Goal: Task Accomplishment & Management: Complete application form

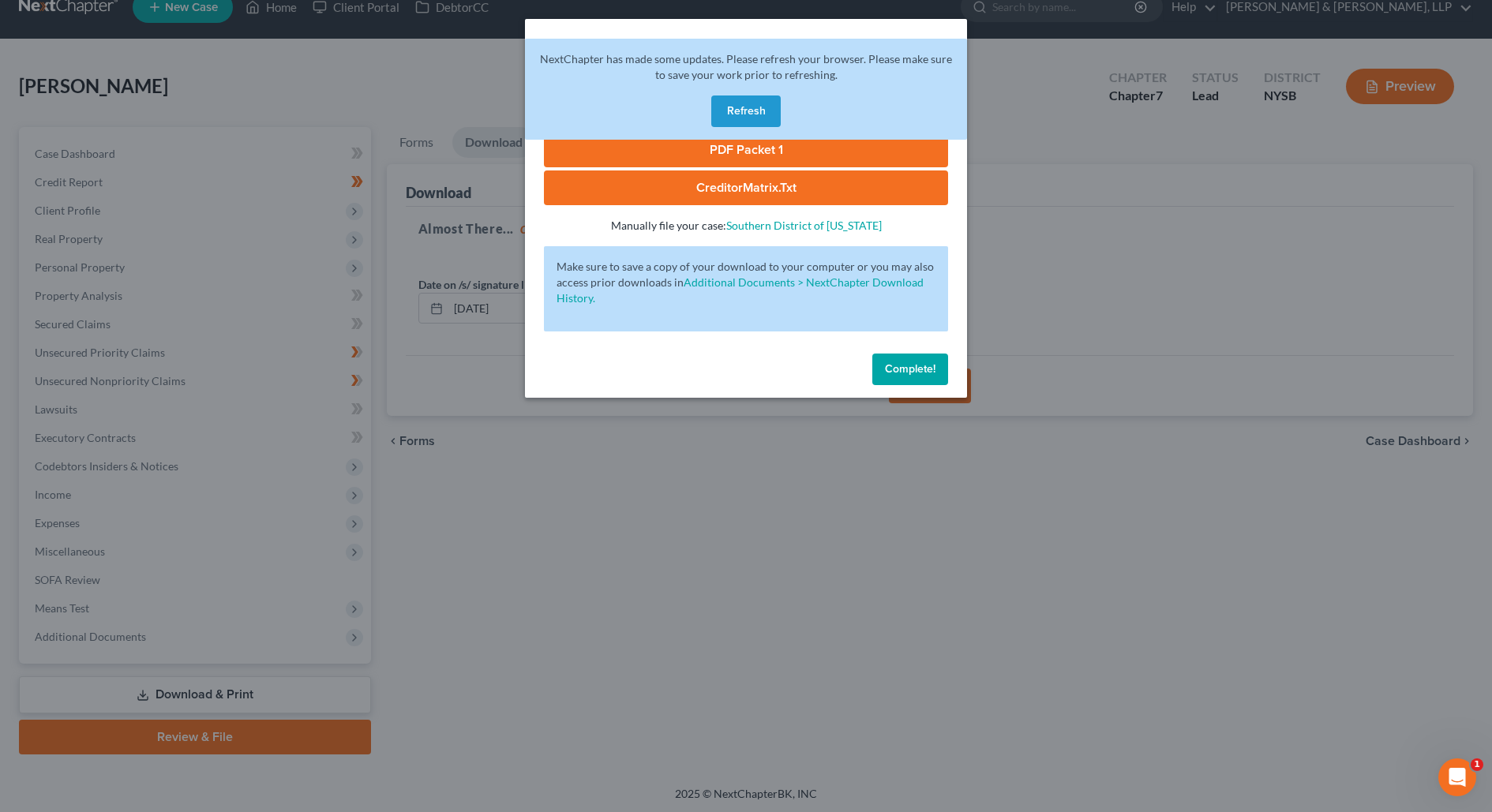
click at [288, 141] on div "Download Bankruptcy Packet Hooray! Your case was successfully merged and ready …" at bounding box center [746, 406] width 1492 height 812
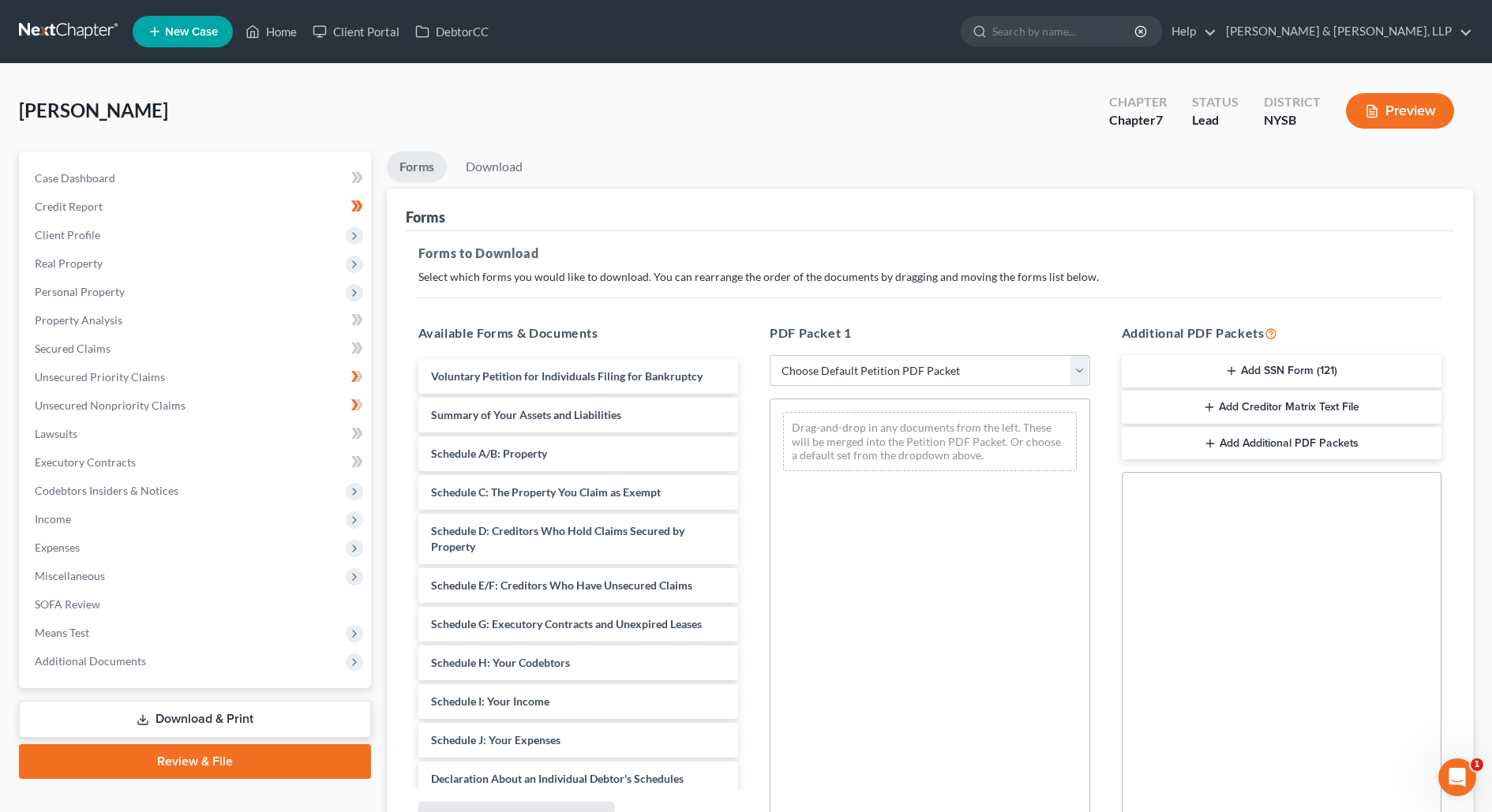
click at [94, 43] on link at bounding box center [69, 31] width 101 height 28
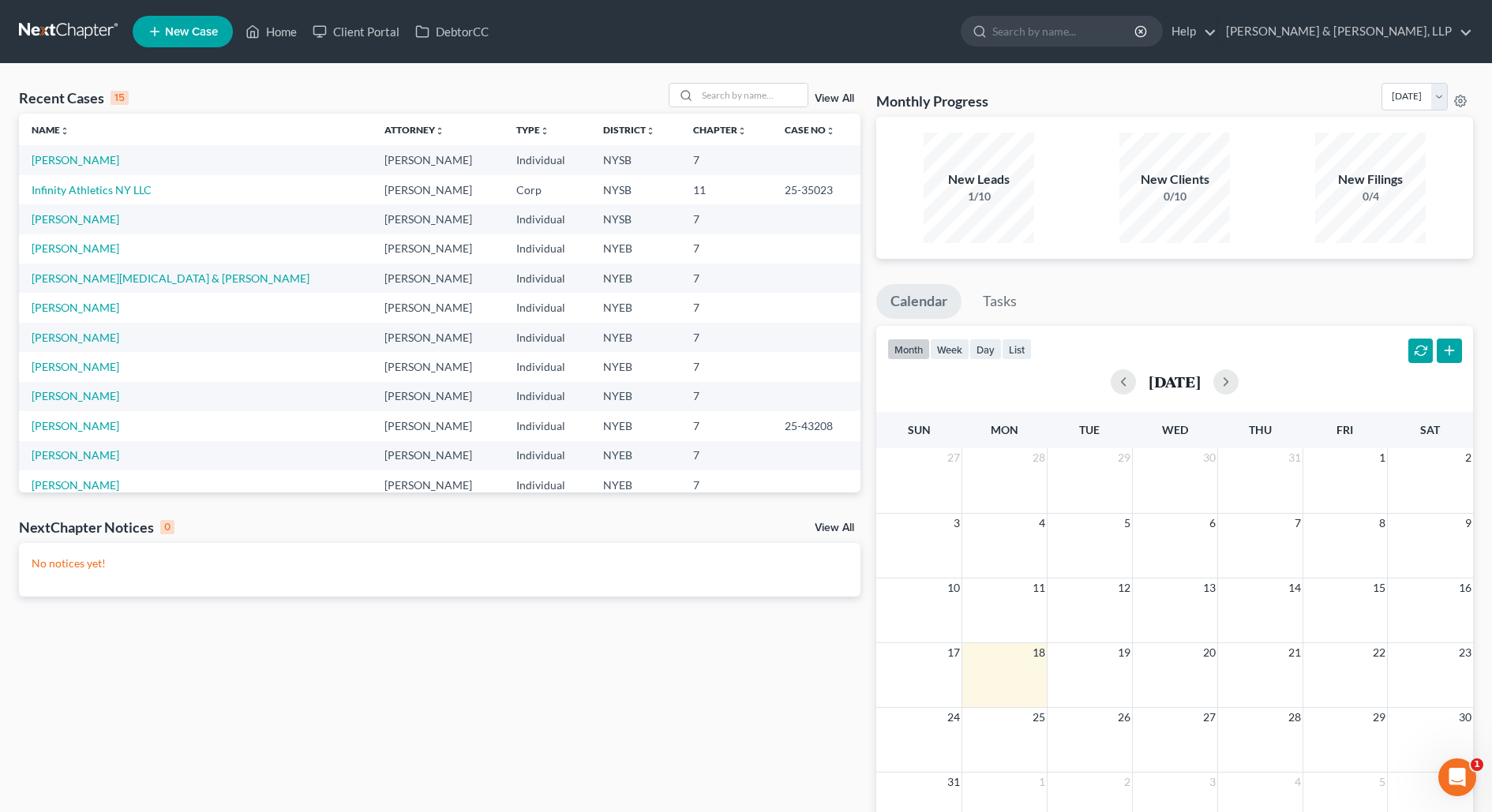
click at [107, 182] on td "Infinity Athletics NY LLC" at bounding box center [195, 189] width 353 height 29
drag, startPoint x: 108, startPoint y: 186, endPoint x: 122, endPoint y: 183, distance: 14.3
click at [108, 186] on link "Infinity Athletics NY LLC" at bounding box center [91, 190] width 120 height 14
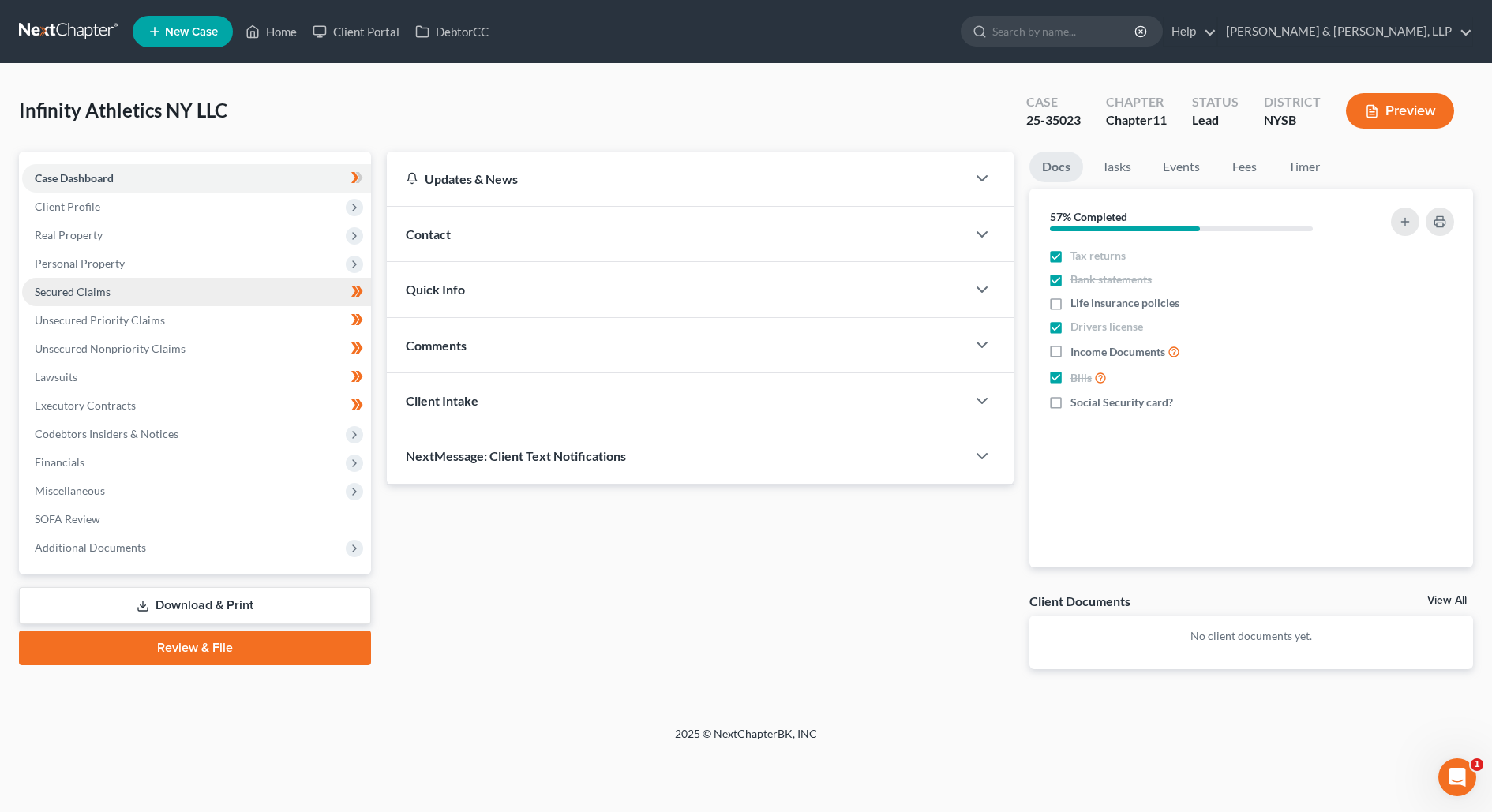
click at [175, 294] on link "Secured Claims" at bounding box center [196, 291] width 349 height 28
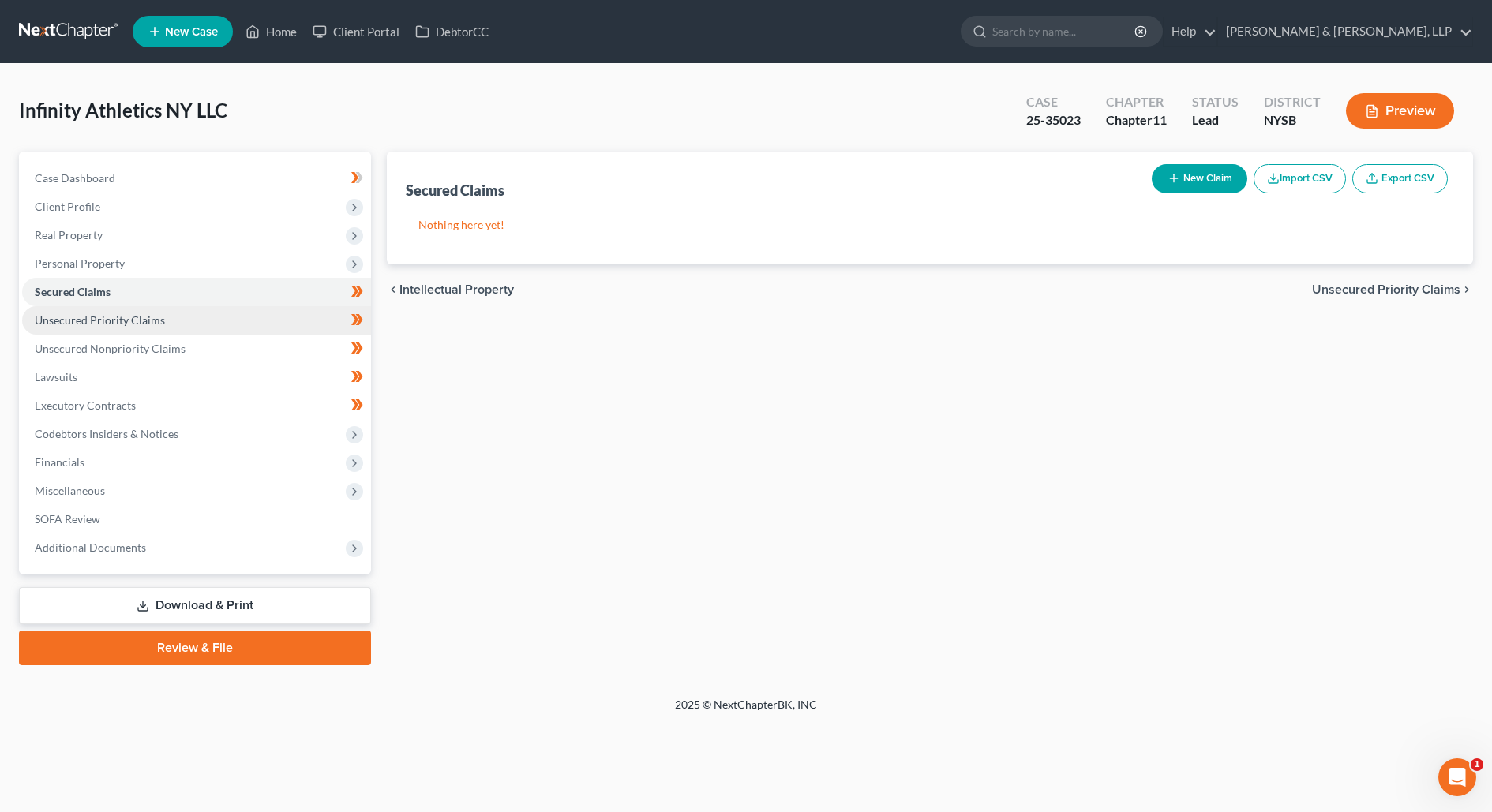
click at [174, 332] on link "Unsecured Priority Claims" at bounding box center [196, 320] width 349 height 28
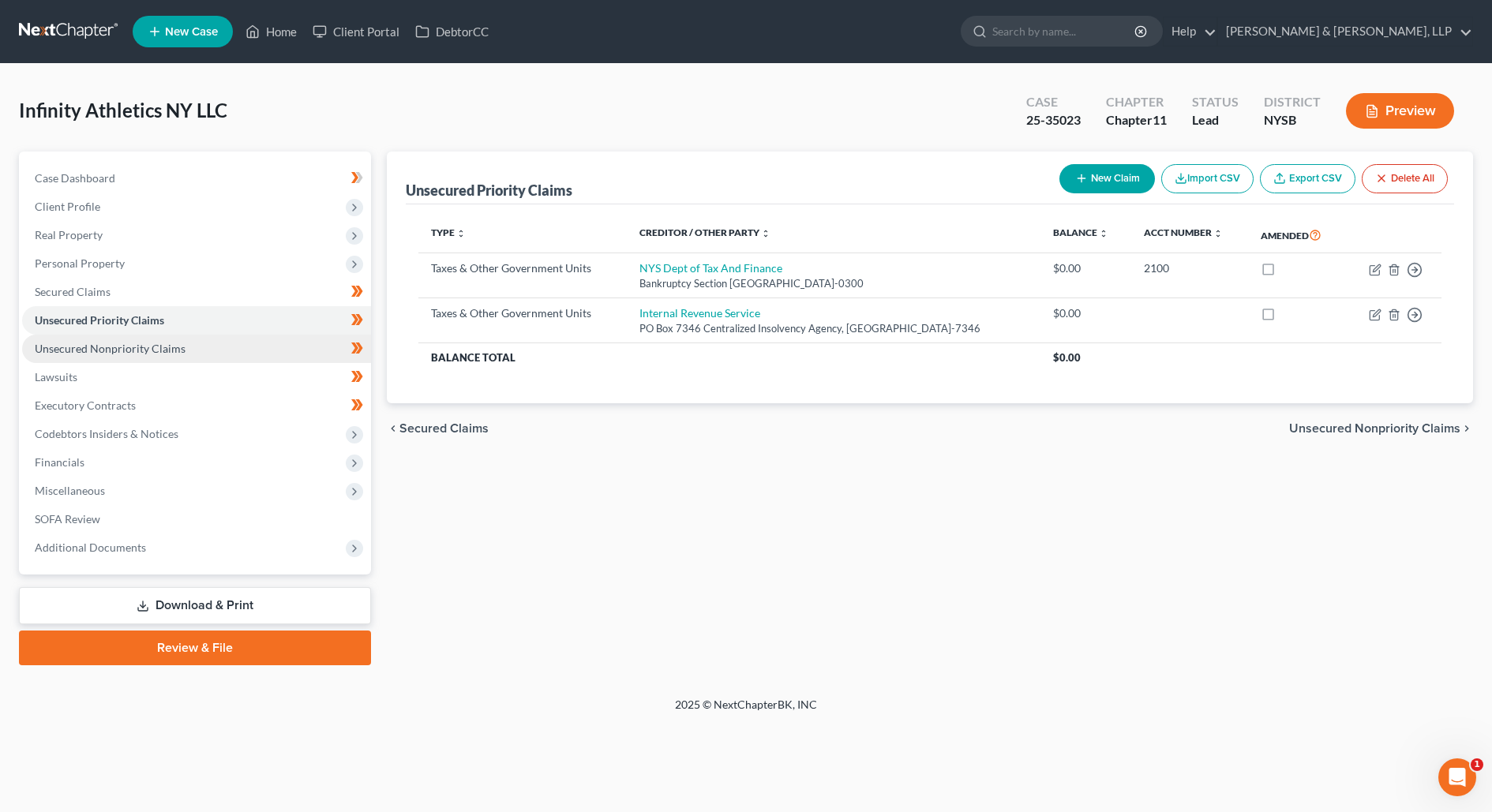
click at [171, 344] on span "Unsecured Nonpriority Claims" at bounding box center [110, 349] width 151 height 14
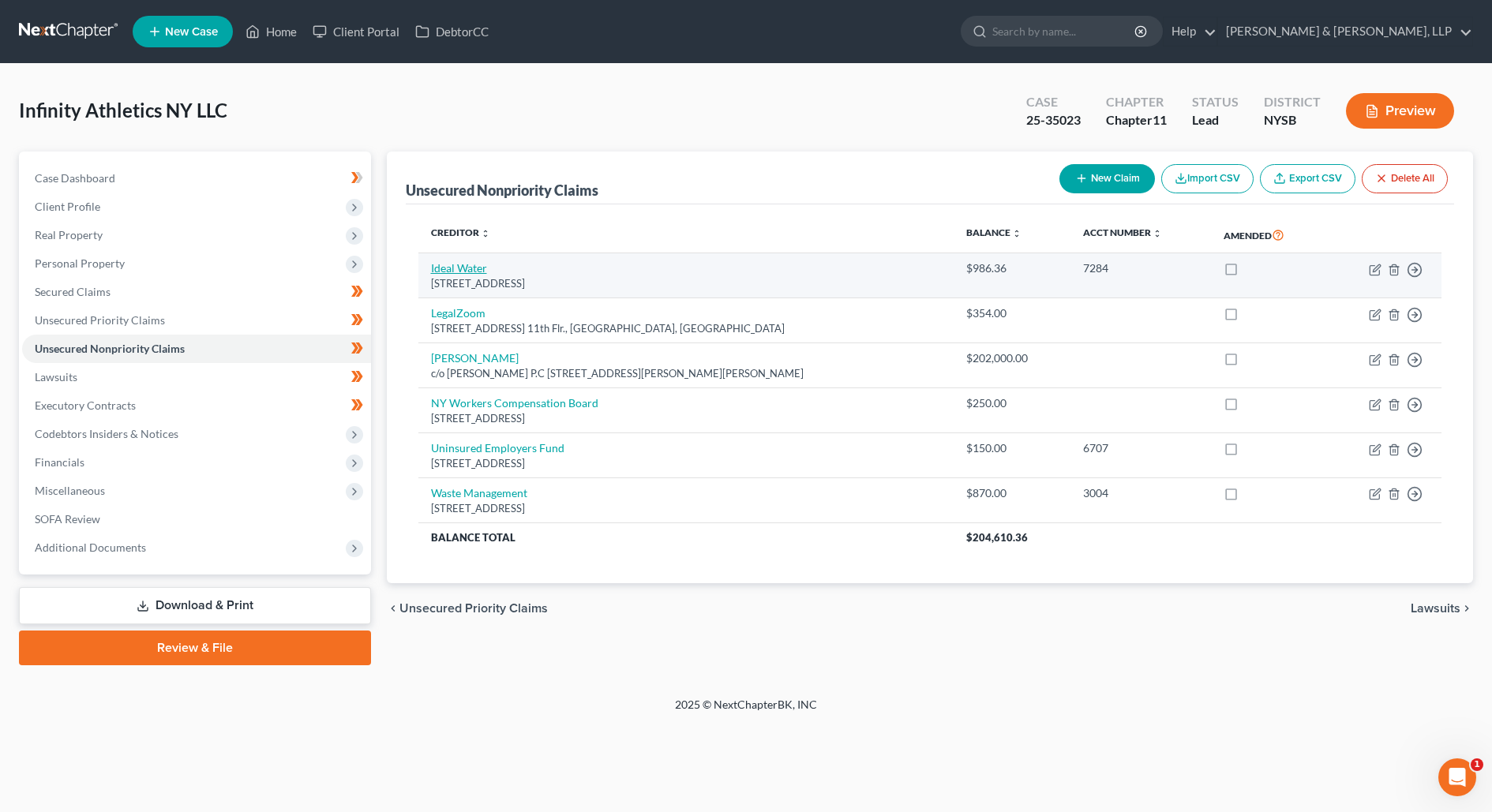
click at [474, 261] on link "Ideal Water" at bounding box center [459, 268] width 56 height 14
select select "35"
select select "15"
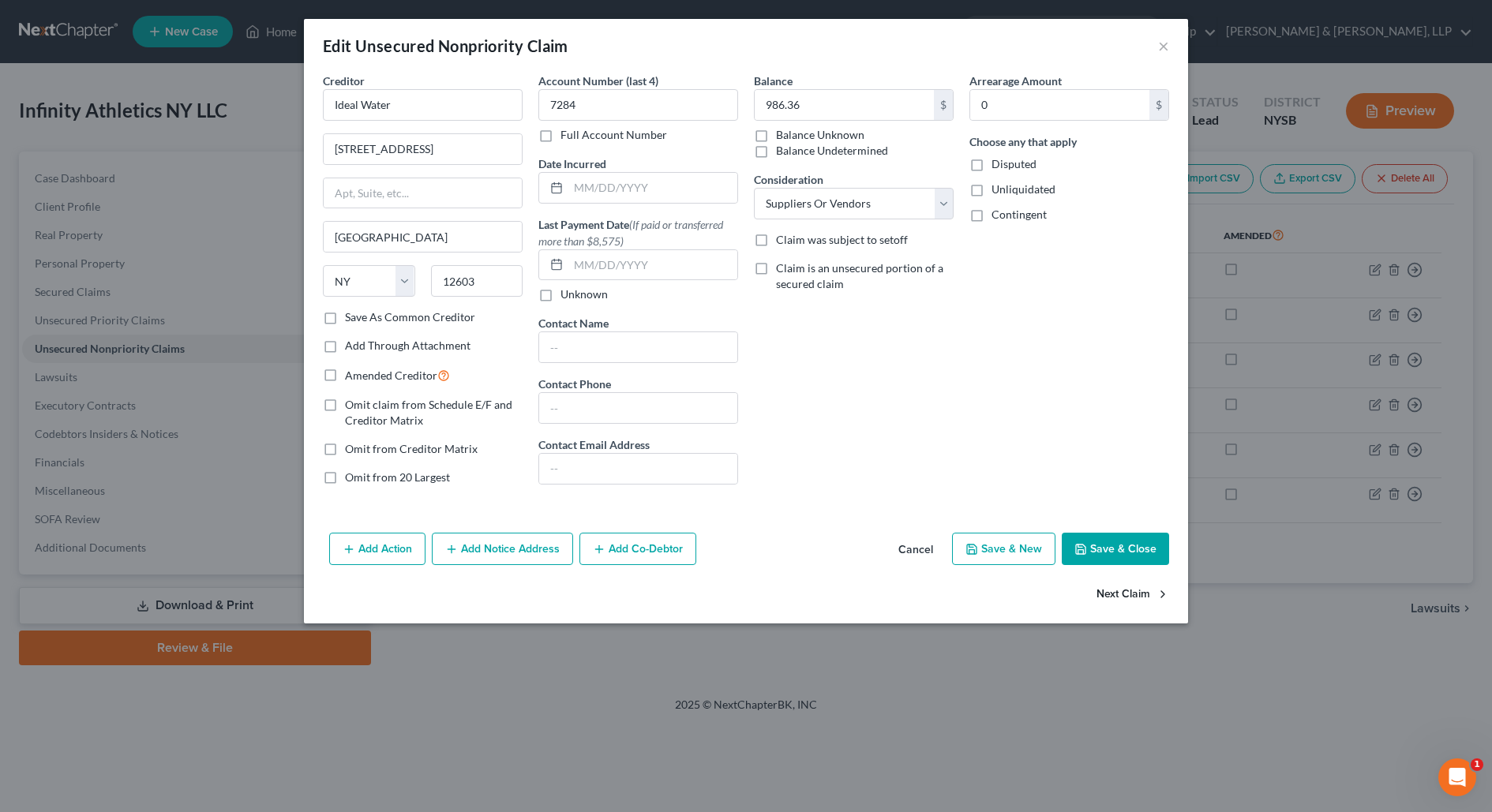
click at [1125, 591] on button "Next Claim" at bounding box center [1133, 594] width 73 height 33
select select "4"
select select "15"
click at [1125, 591] on button "Next Claim" at bounding box center [1133, 594] width 73 height 33
select select "35"
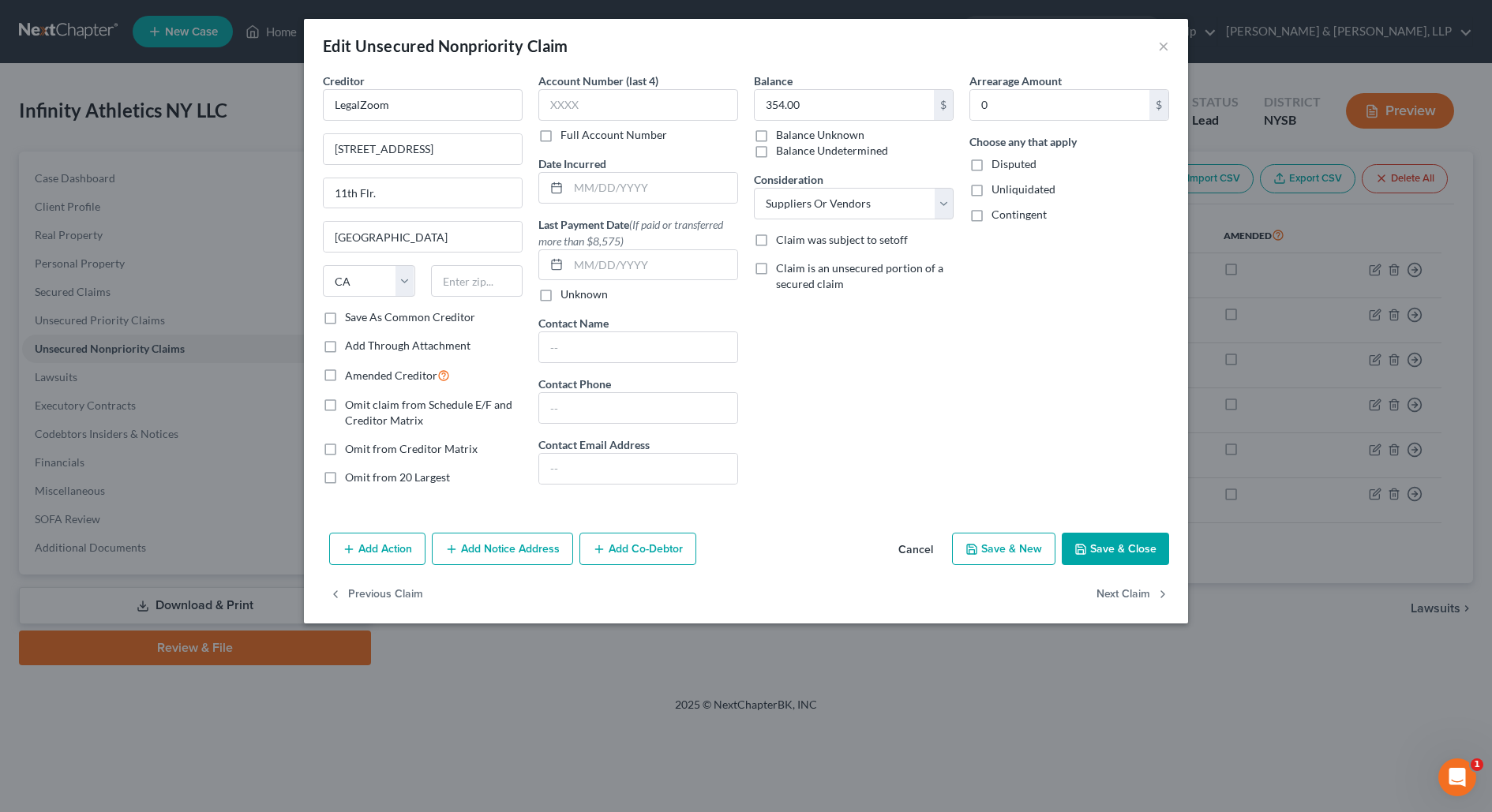
select select "7"
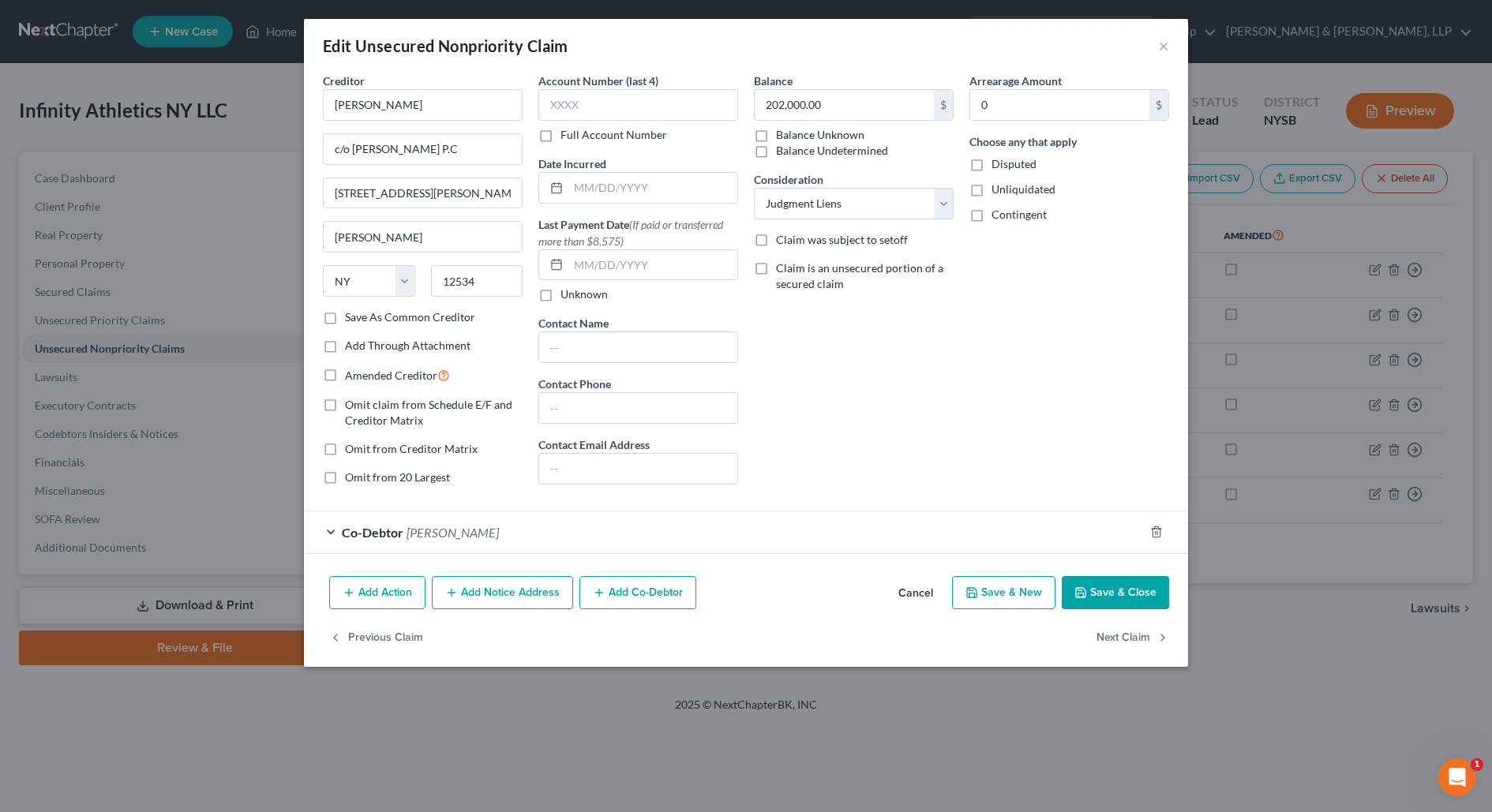
click at [1125, 591] on button "Save & Close" at bounding box center [1115, 592] width 107 height 33
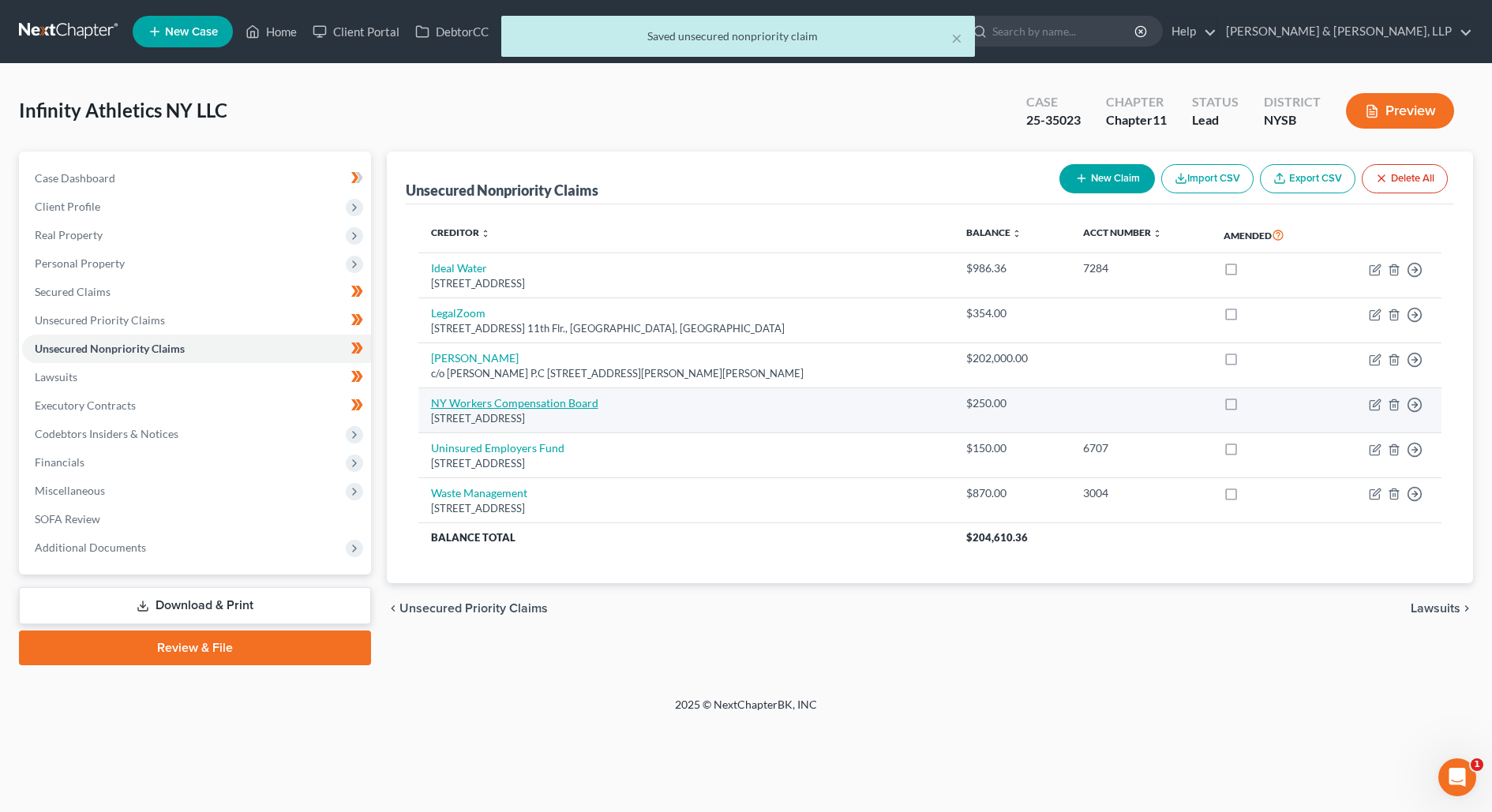
click at [548, 405] on link "NY Workers Compensation Board" at bounding box center [514, 403] width 167 height 14
select select "35"
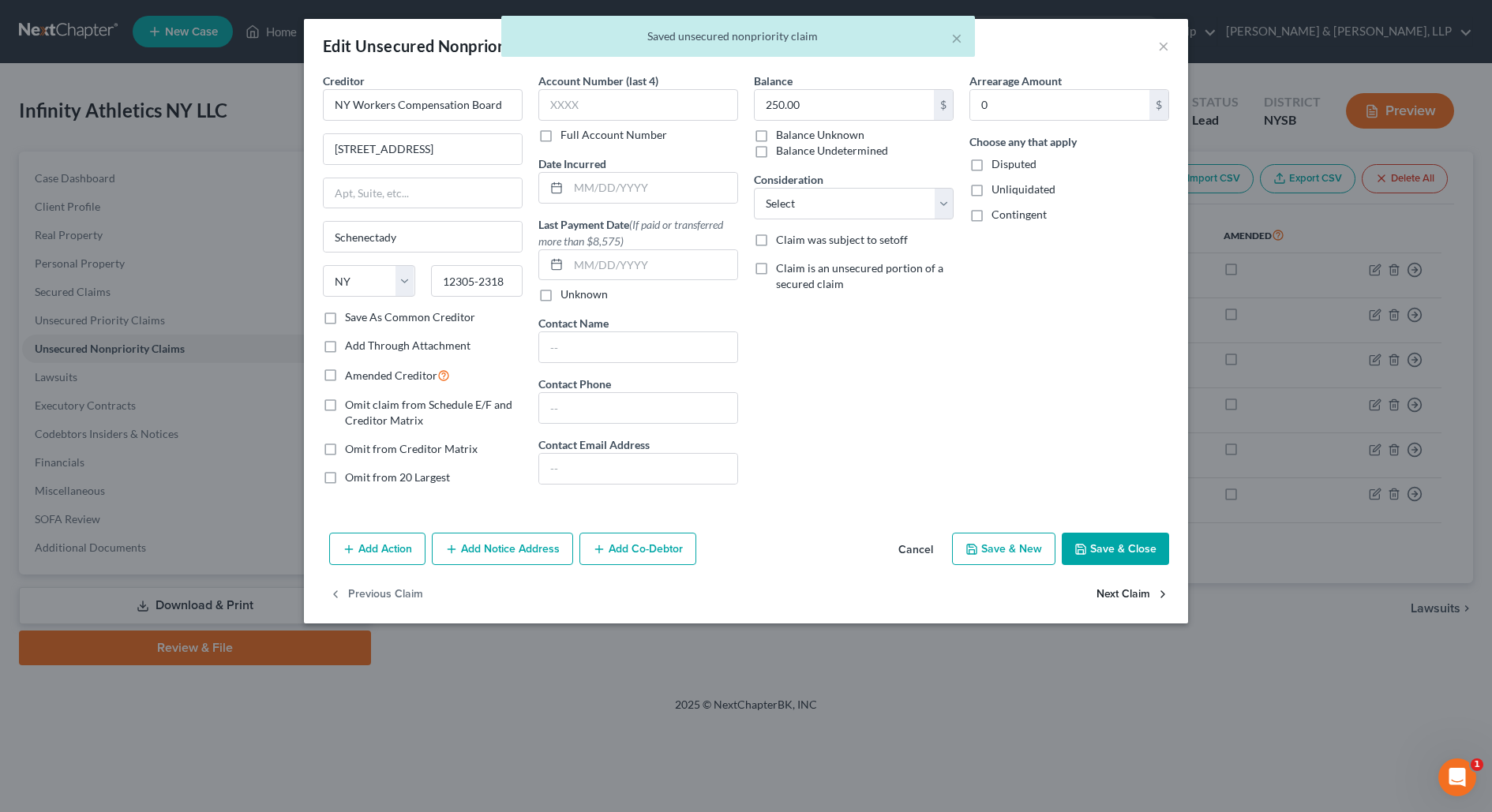
click at [1113, 590] on button "Next Claim" at bounding box center [1133, 594] width 73 height 33
select select "35"
click at [1112, 590] on button "Next Claim" at bounding box center [1133, 594] width 73 height 33
select select "22"
select select "14"
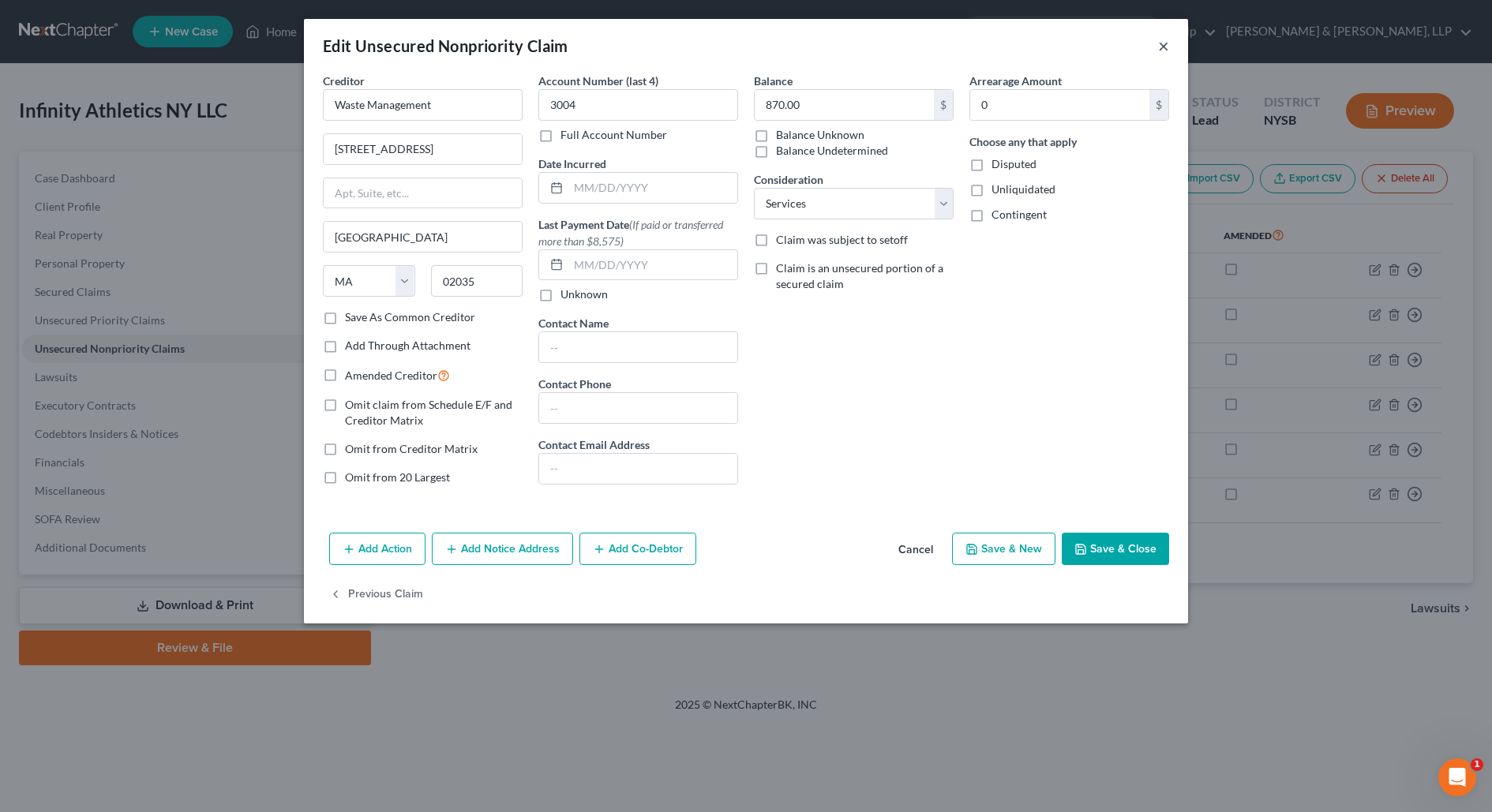
click at [1158, 48] on button "×" at bounding box center [1163, 46] width 11 height 19
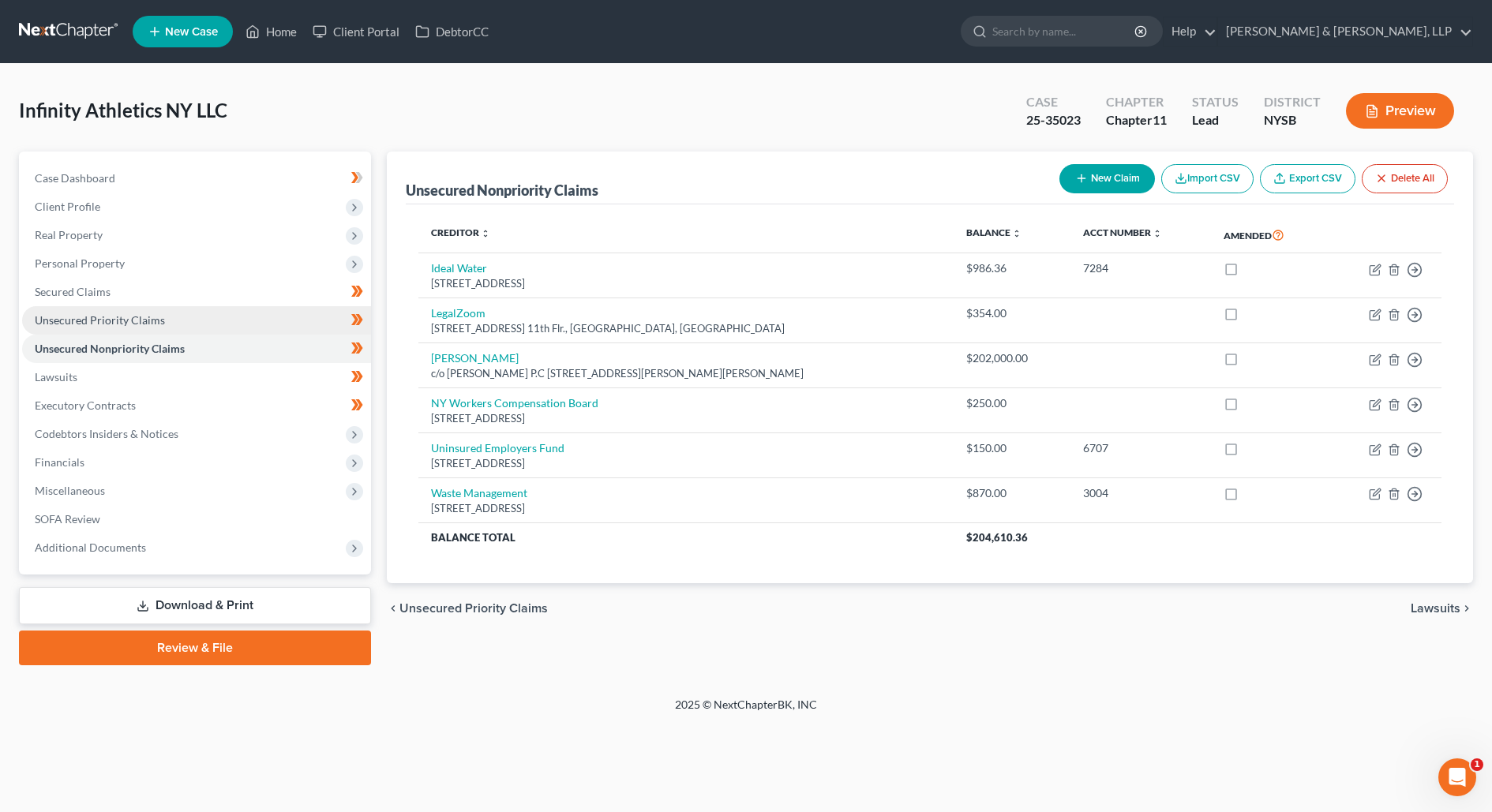
click at [300, 320] on link "Unsecured Priority Claims" at bounding box center [196, 320] width 349 height 28
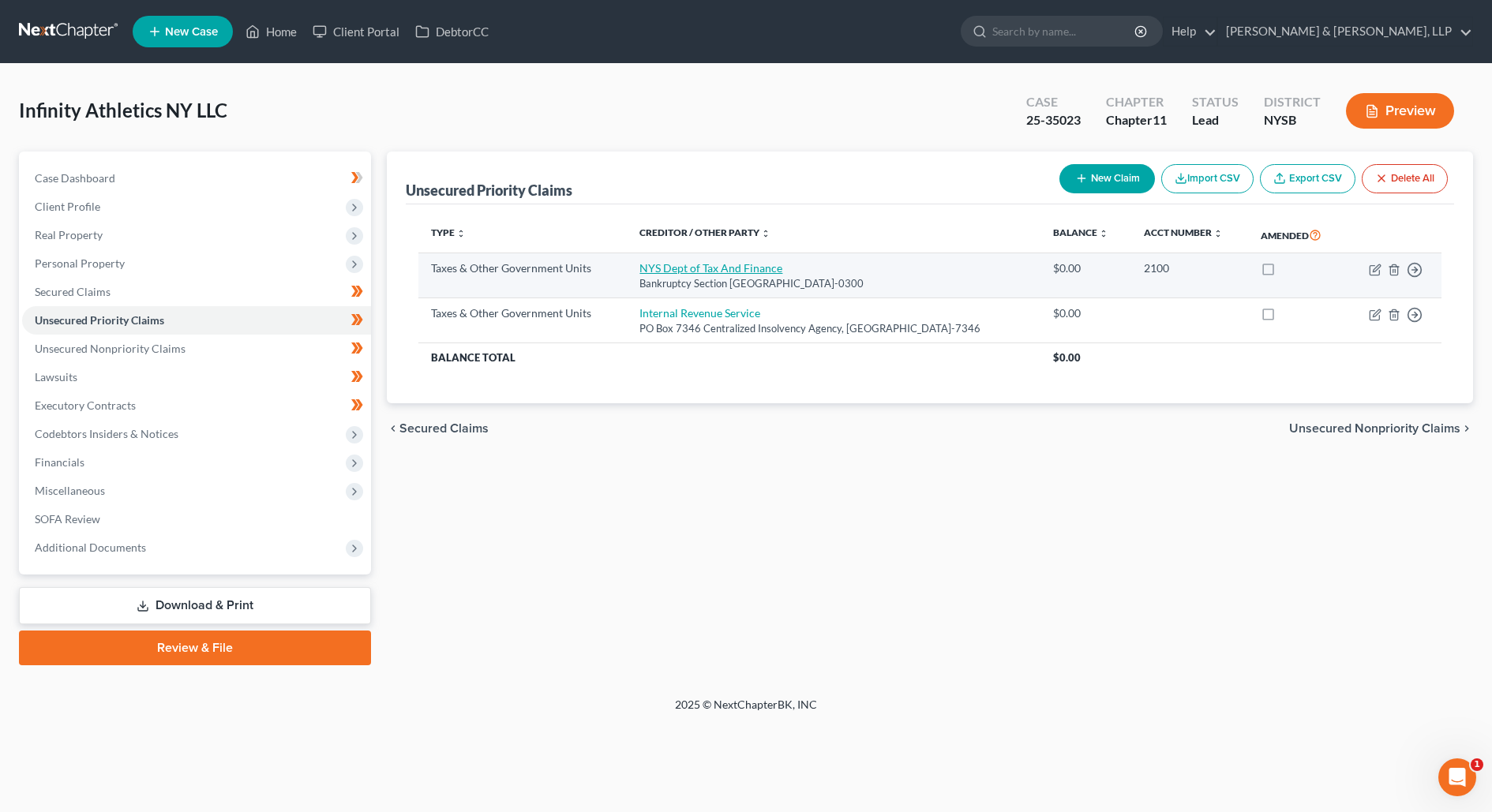
click at [687, 265] on link "NYS Dept of Tax And Finance" at bounding box center [710, 268] width 143 height 14
select select "2"
select select "35"
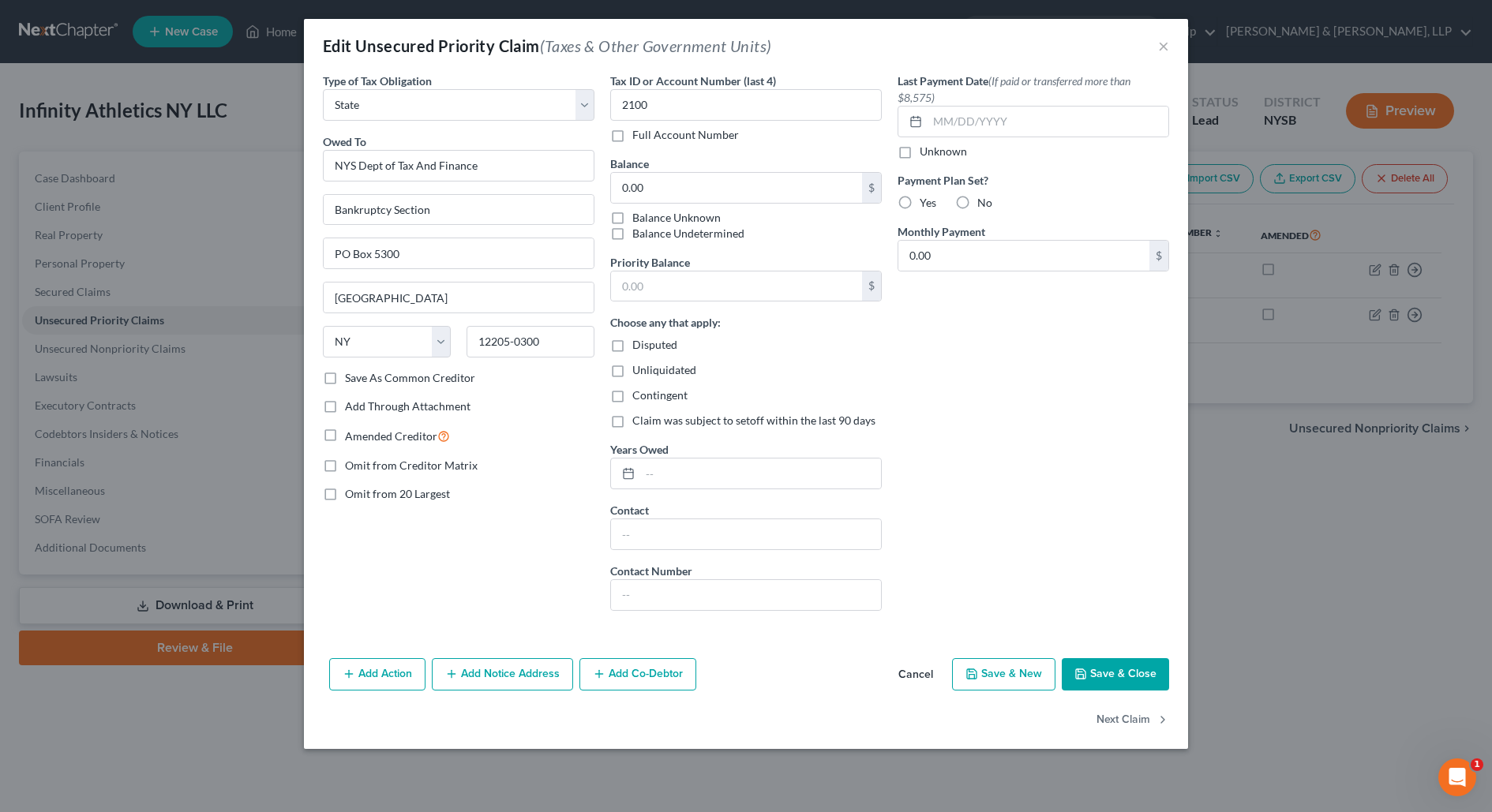
click at [1169, 45] on div "Edit Unsecured Priority Claim (Taxes & Other Government Units) ×" at bounding box center [746, 45] width 884 height 53
click at [1168, 41] on button "×" at bounding box center [1163, 46] width 11 height 19
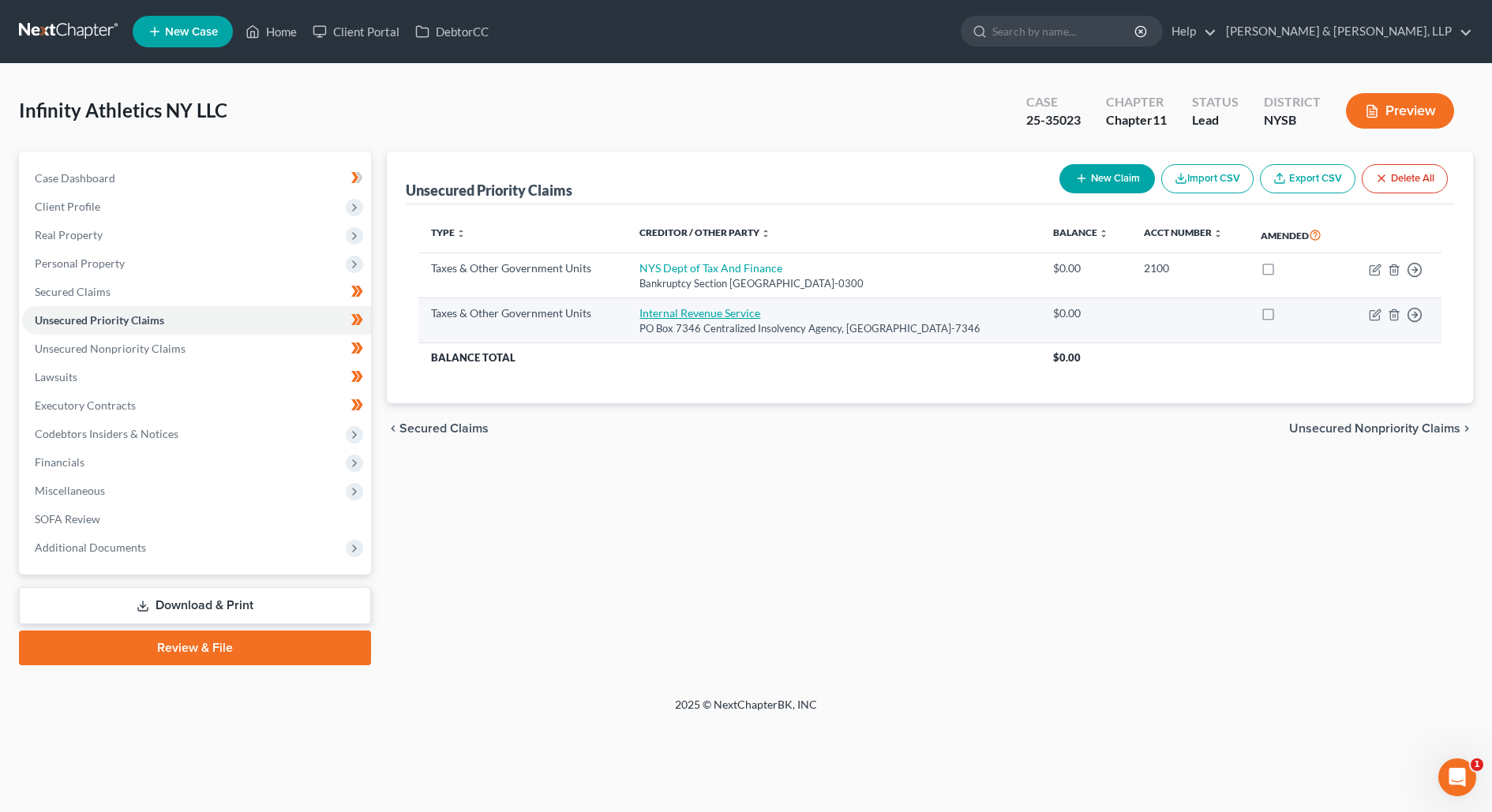
click at [702, 311] on link "Internal Revenue Service" at bounding box center [699, 313] width 121 height 14
select select "0"
select select "39"
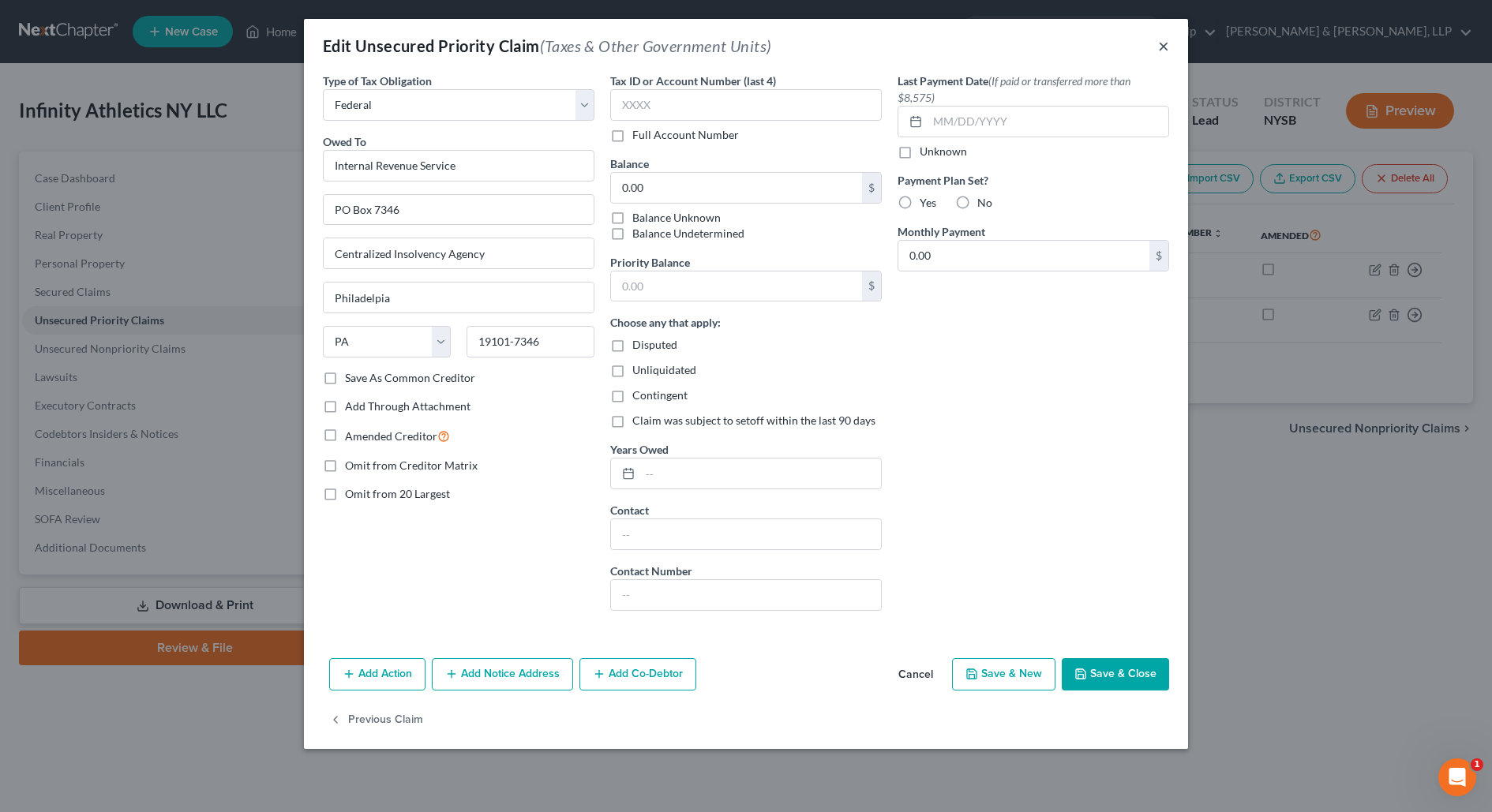
click at [1165, 49] on button "×" at bounding box center [1163, 46] width 11 height 19
